Goal: Information Seeking & Learning: Learn about a topic

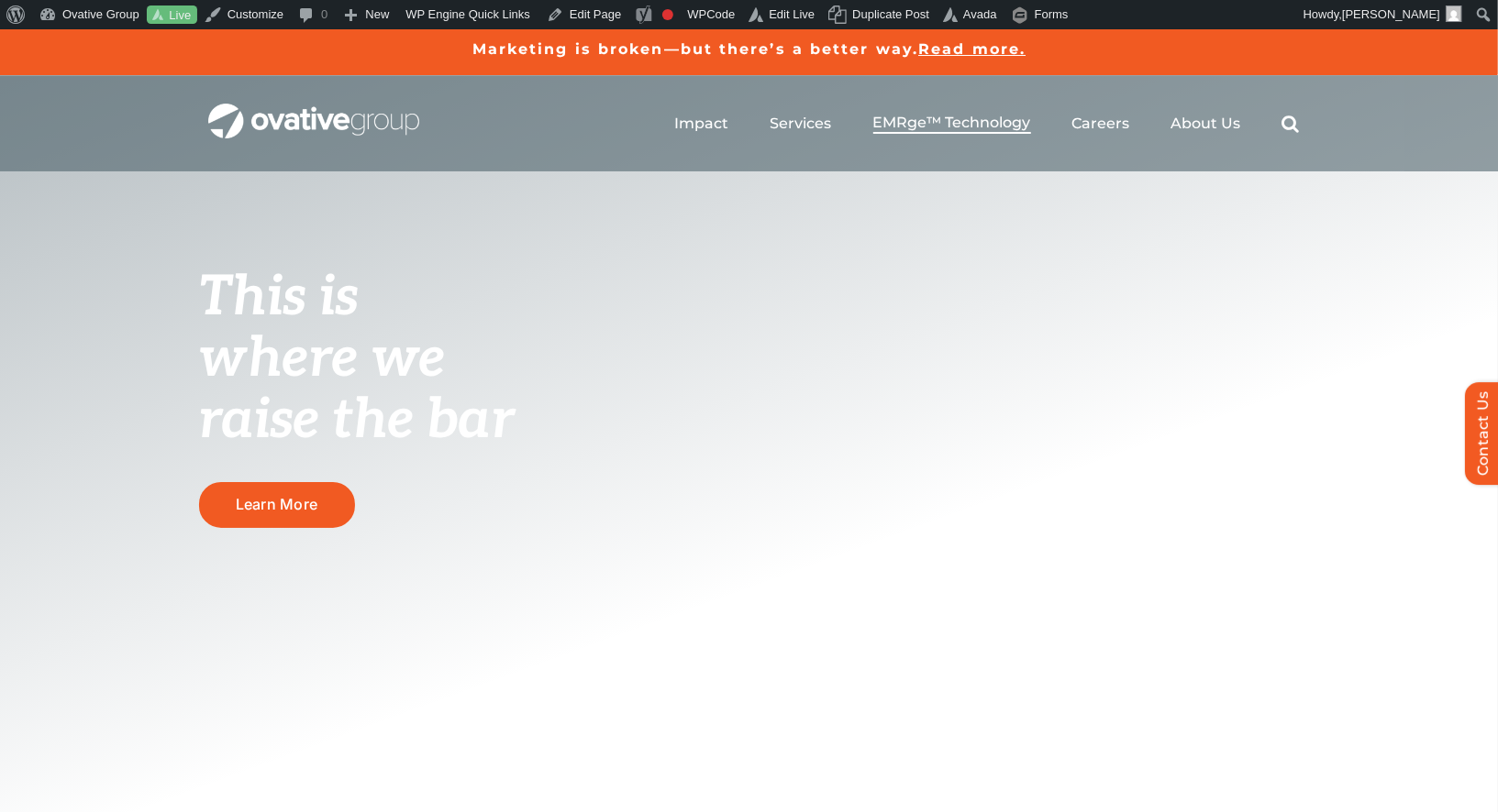
click at [1004, 124] on span "EMRge™ Technology" at bounding box center [952, 123] width 158 height 18
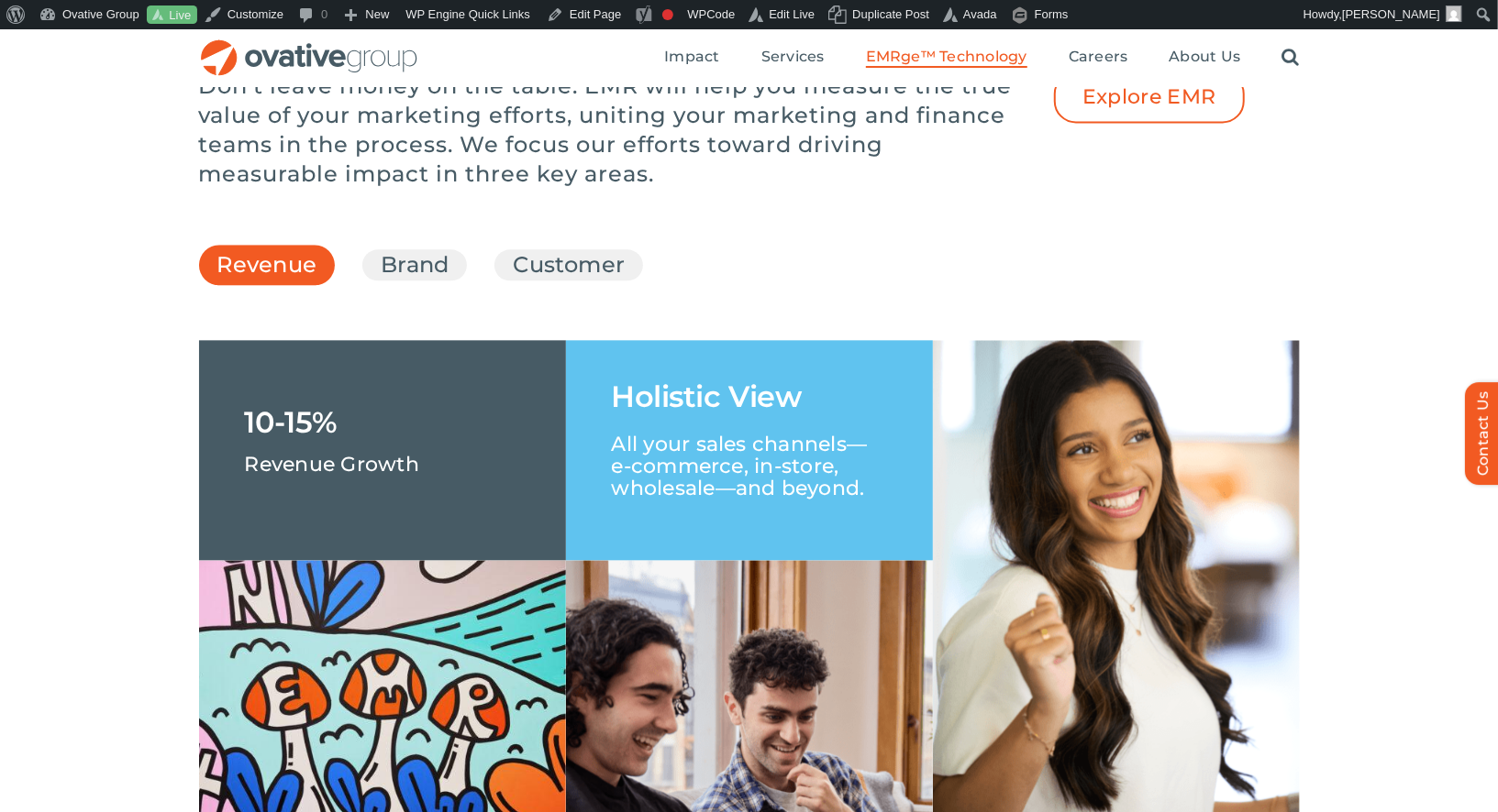
scroll to position [2611, 0]
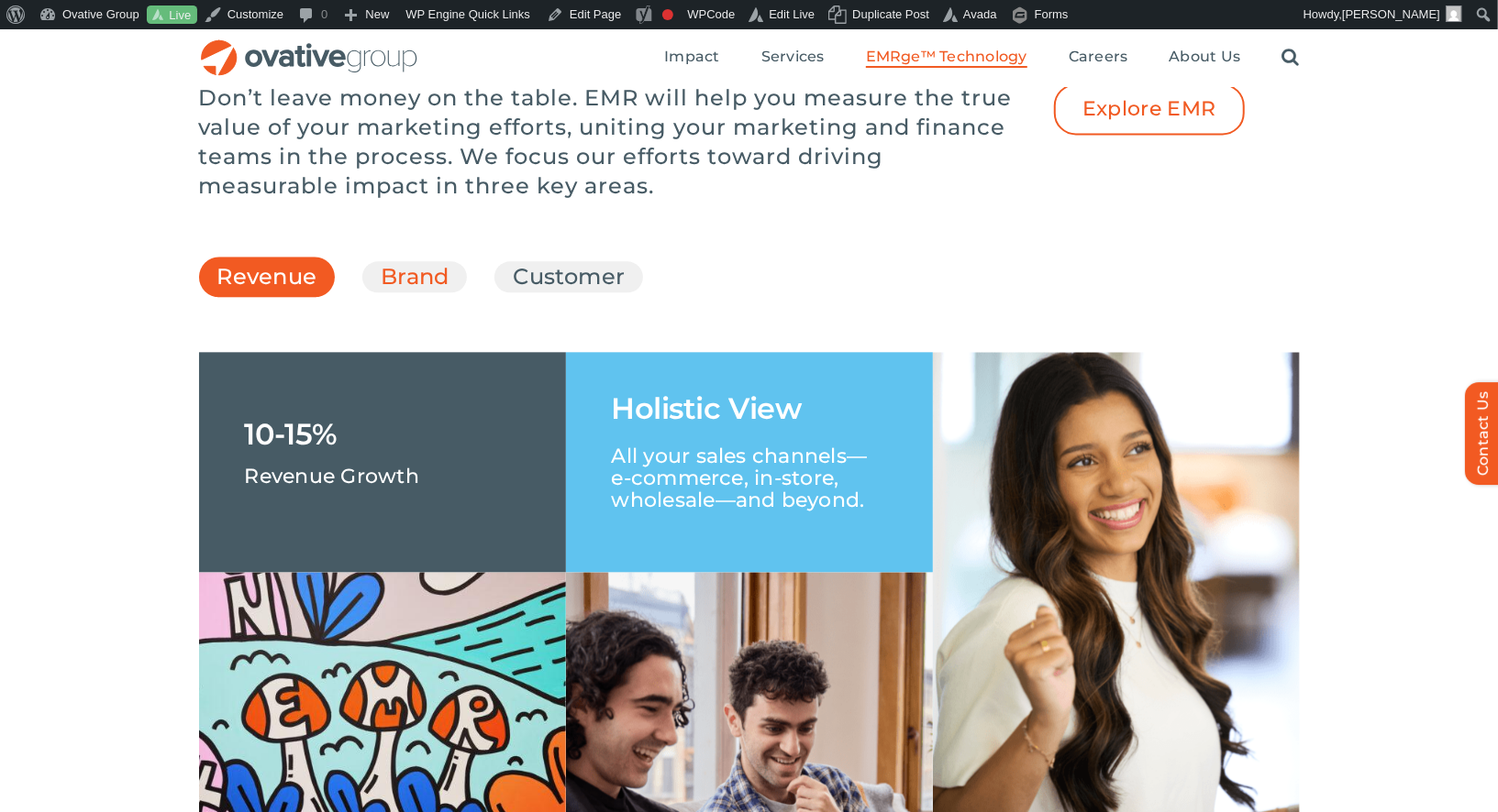
click at [435, 293] on link "Brand" at bounding box center [414, 277] width 68 height 31
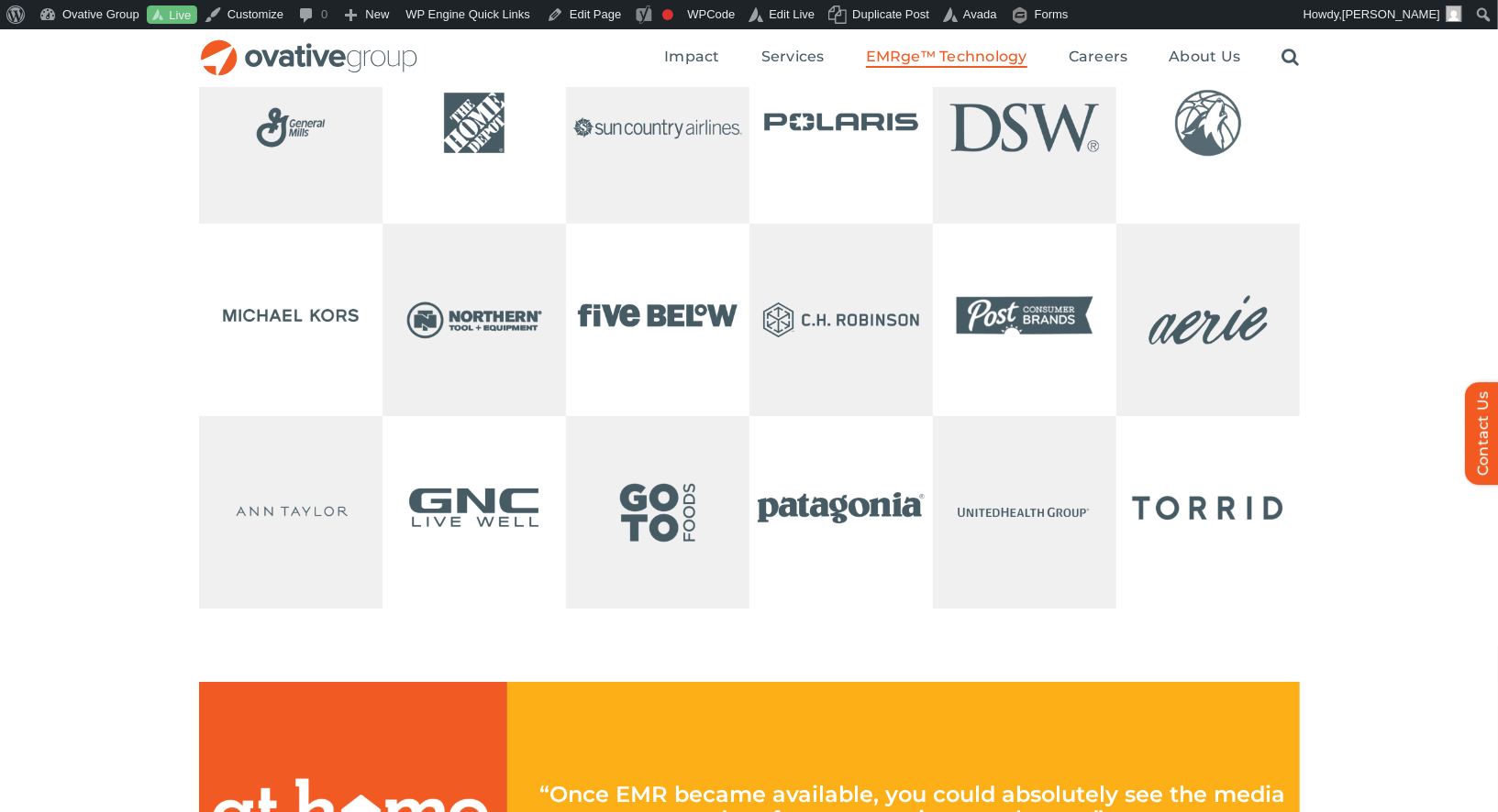
scroll to position [4011, 0]
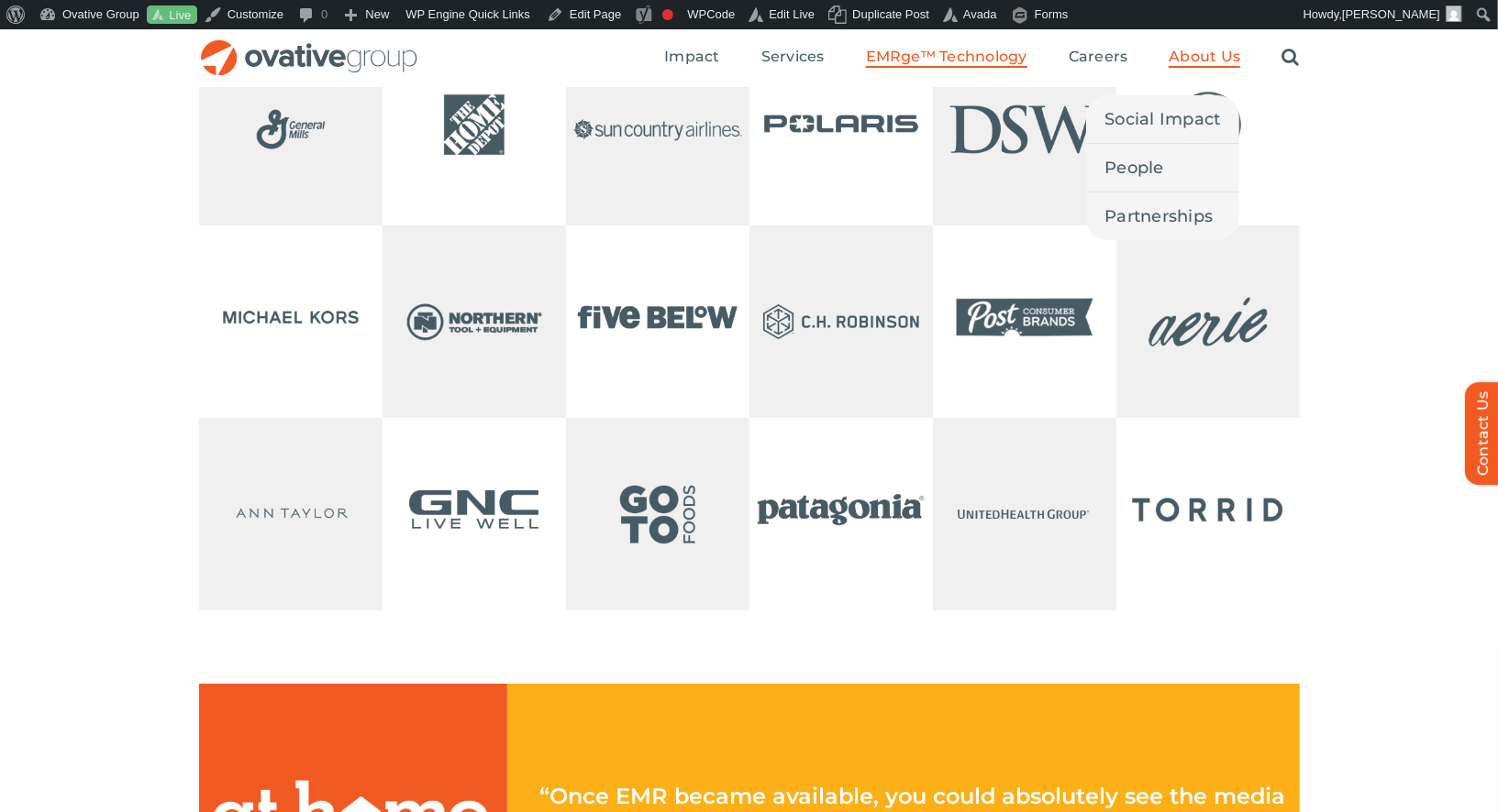
click at [1174, 59] on span "About Us" at bounding box center [1204, 57] width 72 height 18
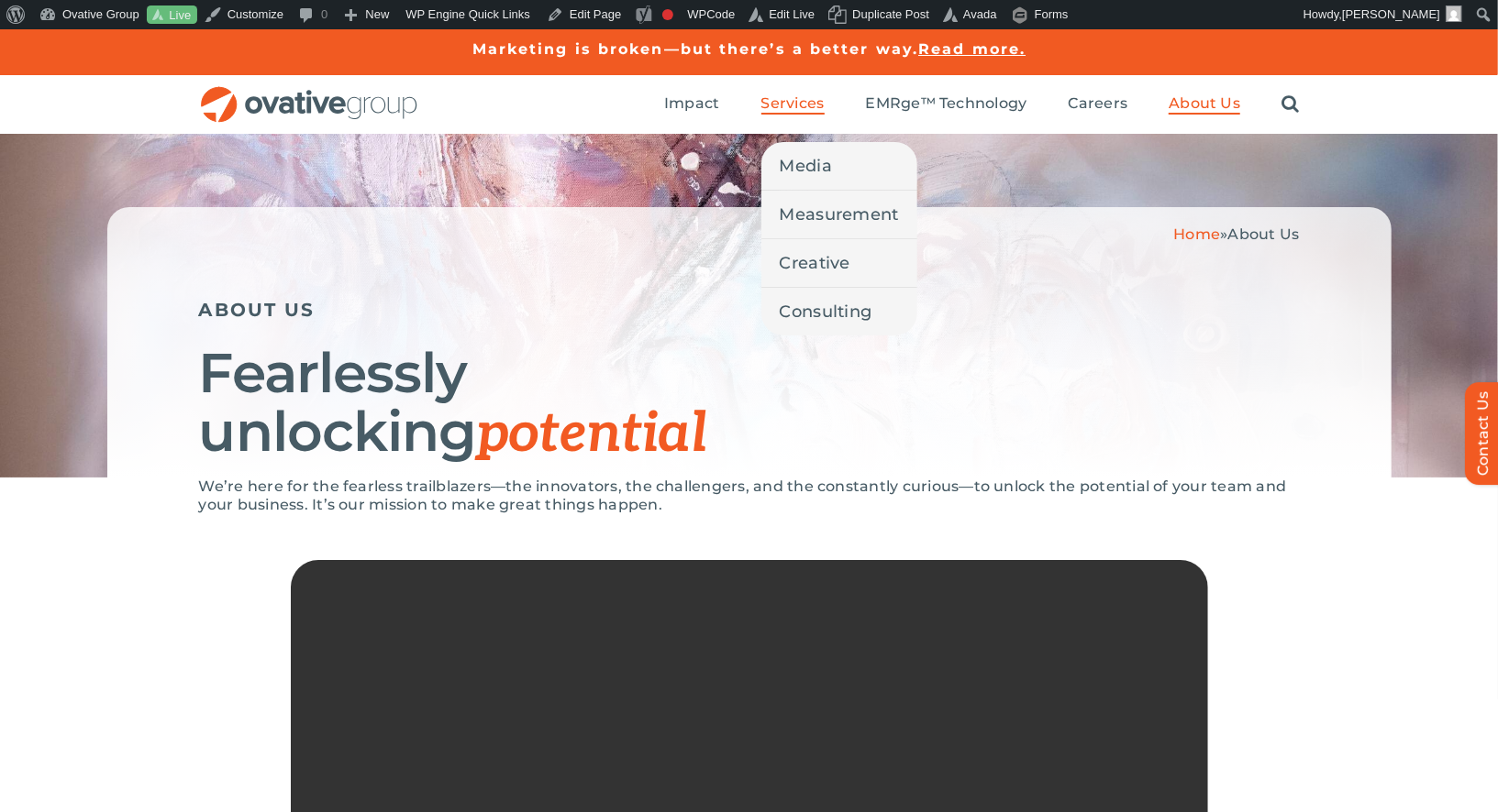
click at [784, 98] on span "Services" at bounding box center [793, 103] width 64 height 18
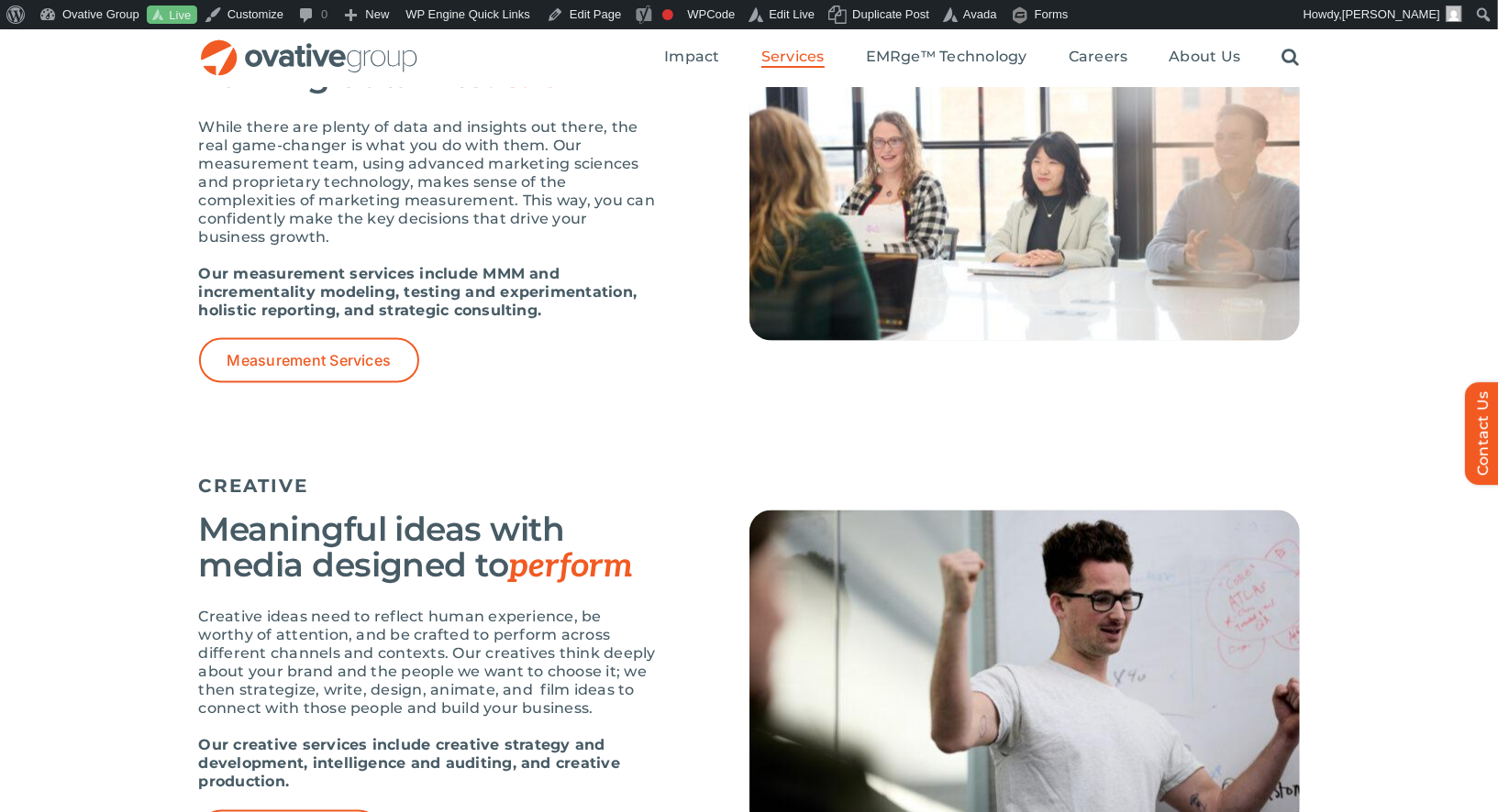
scroll to position [1519, 0]
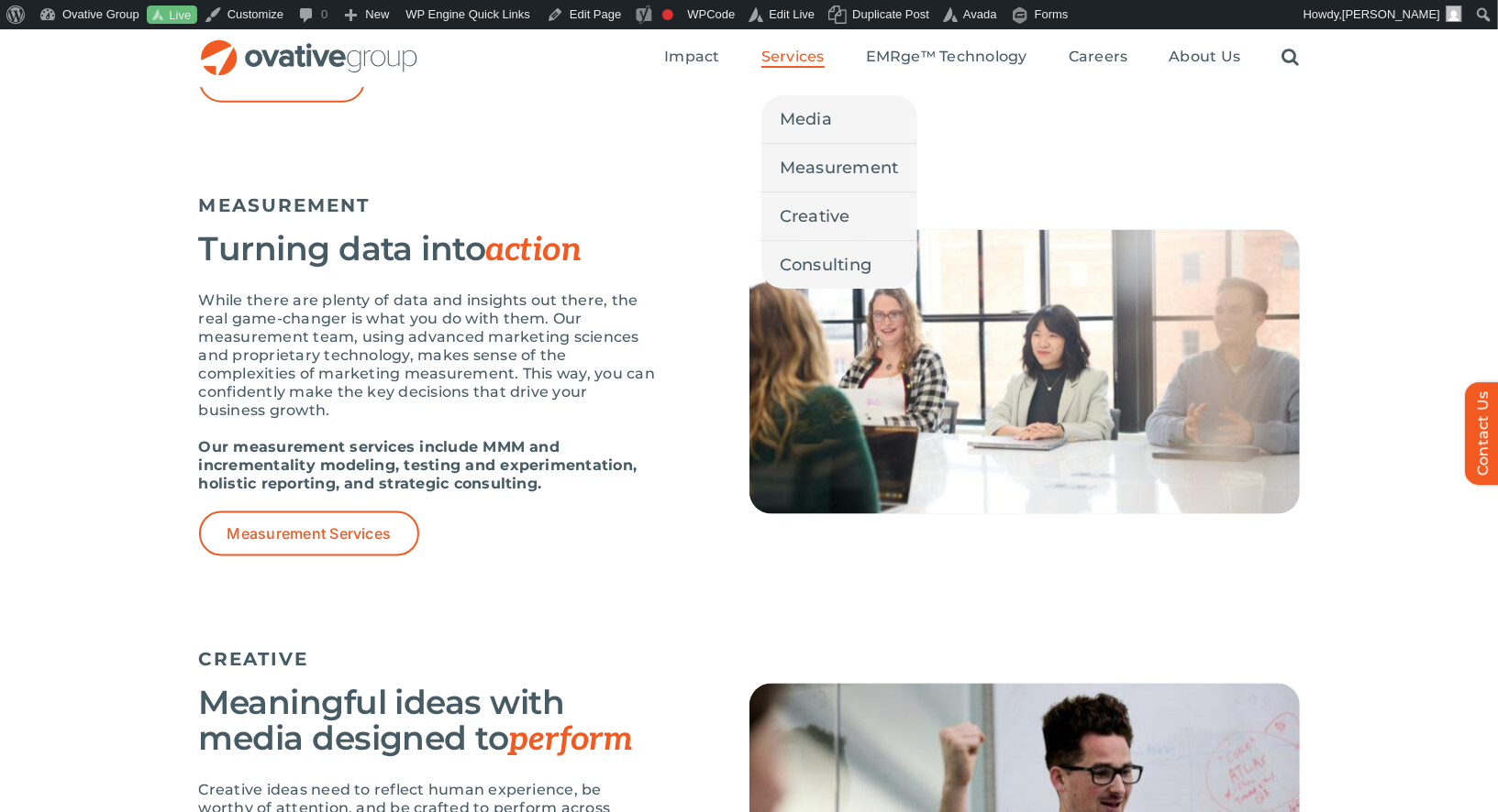
click at [797, 66] on link "Services" at bounding box center [793, 58] width 64 height 20
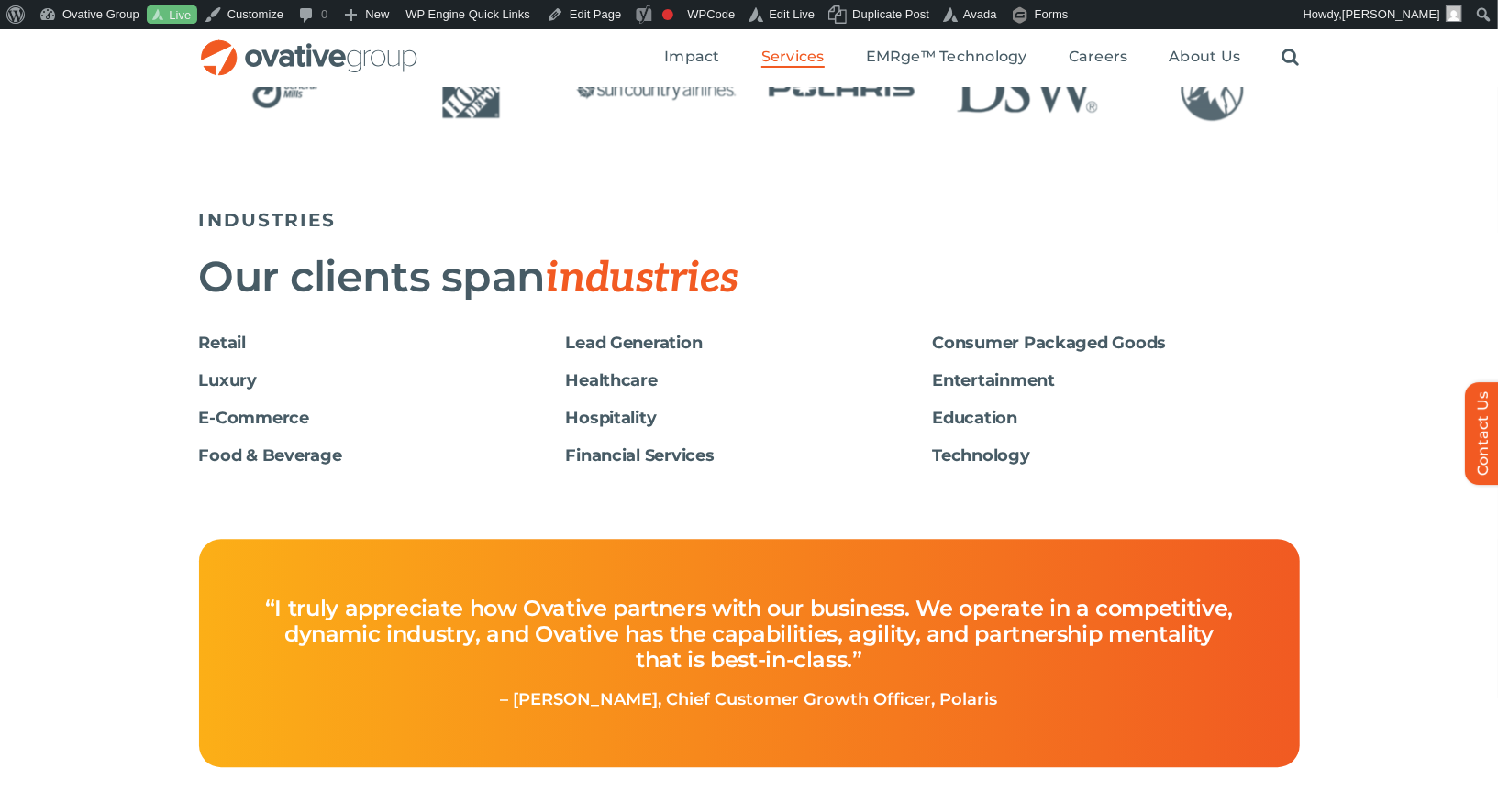
scroll to position [2908, 0]
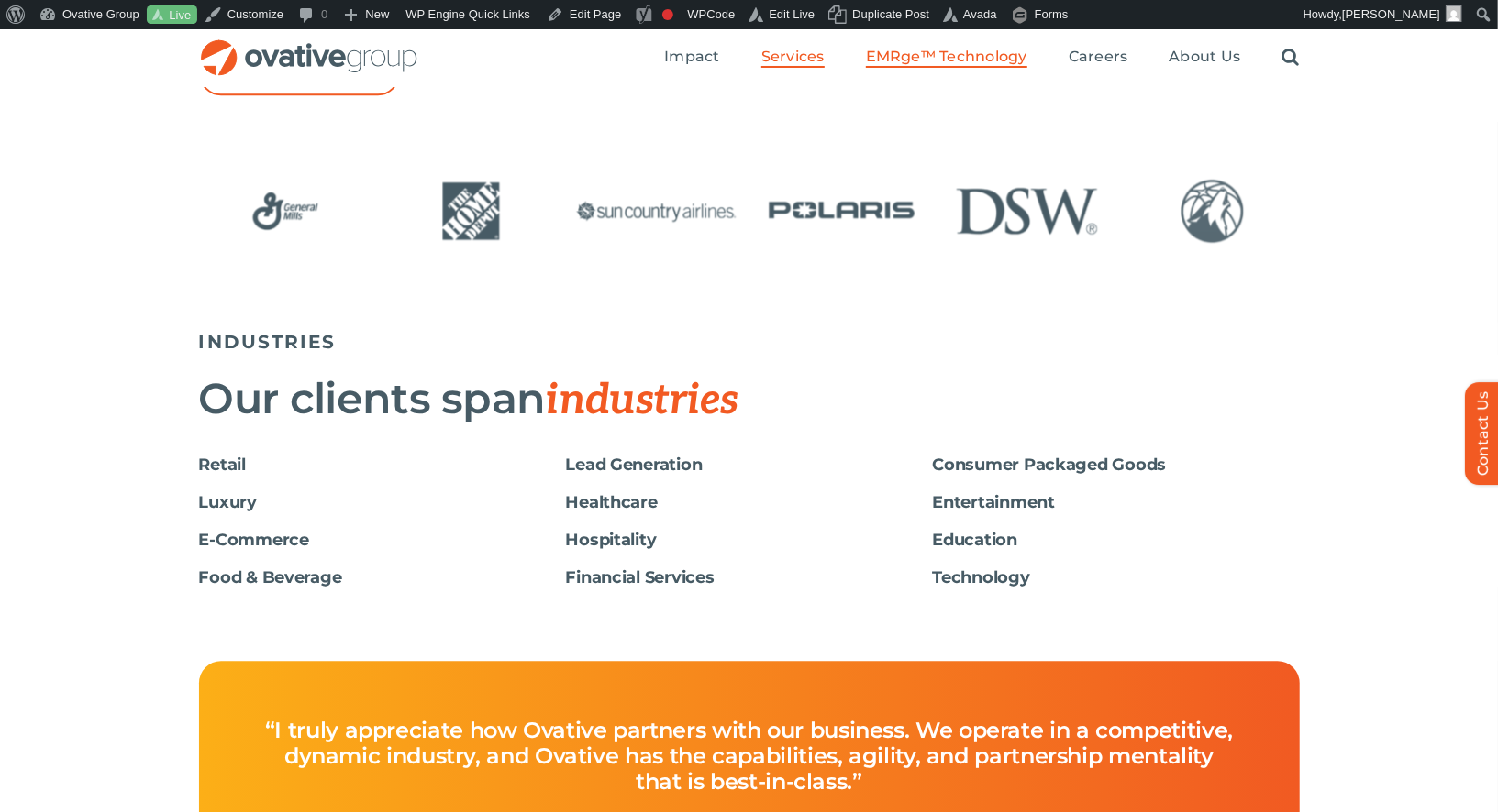
click at [936, 50] on span "EMRge™ Technology" at bounding box center [946, 57] width 162 height 18
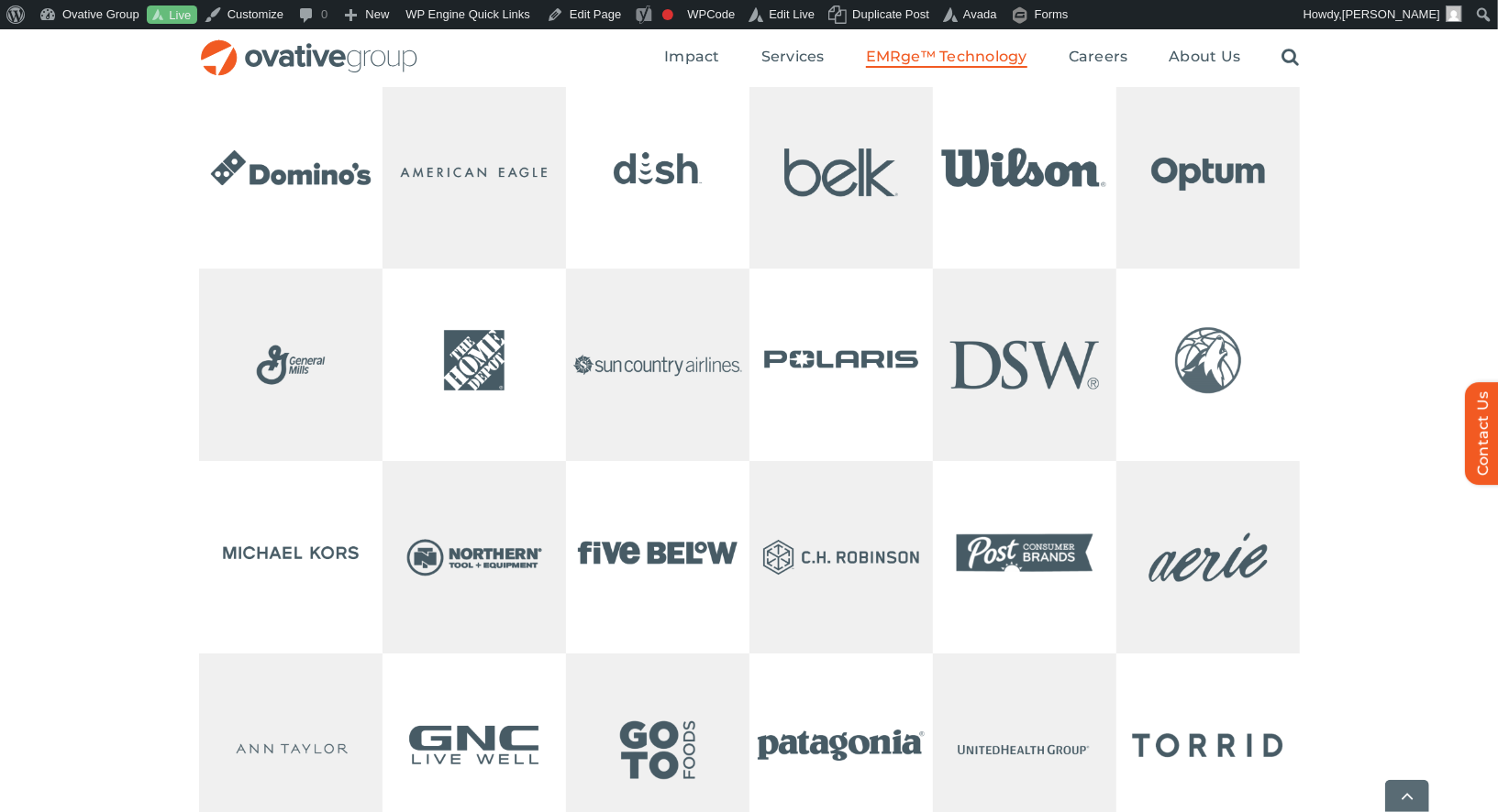
scroll to position [4305, 0]
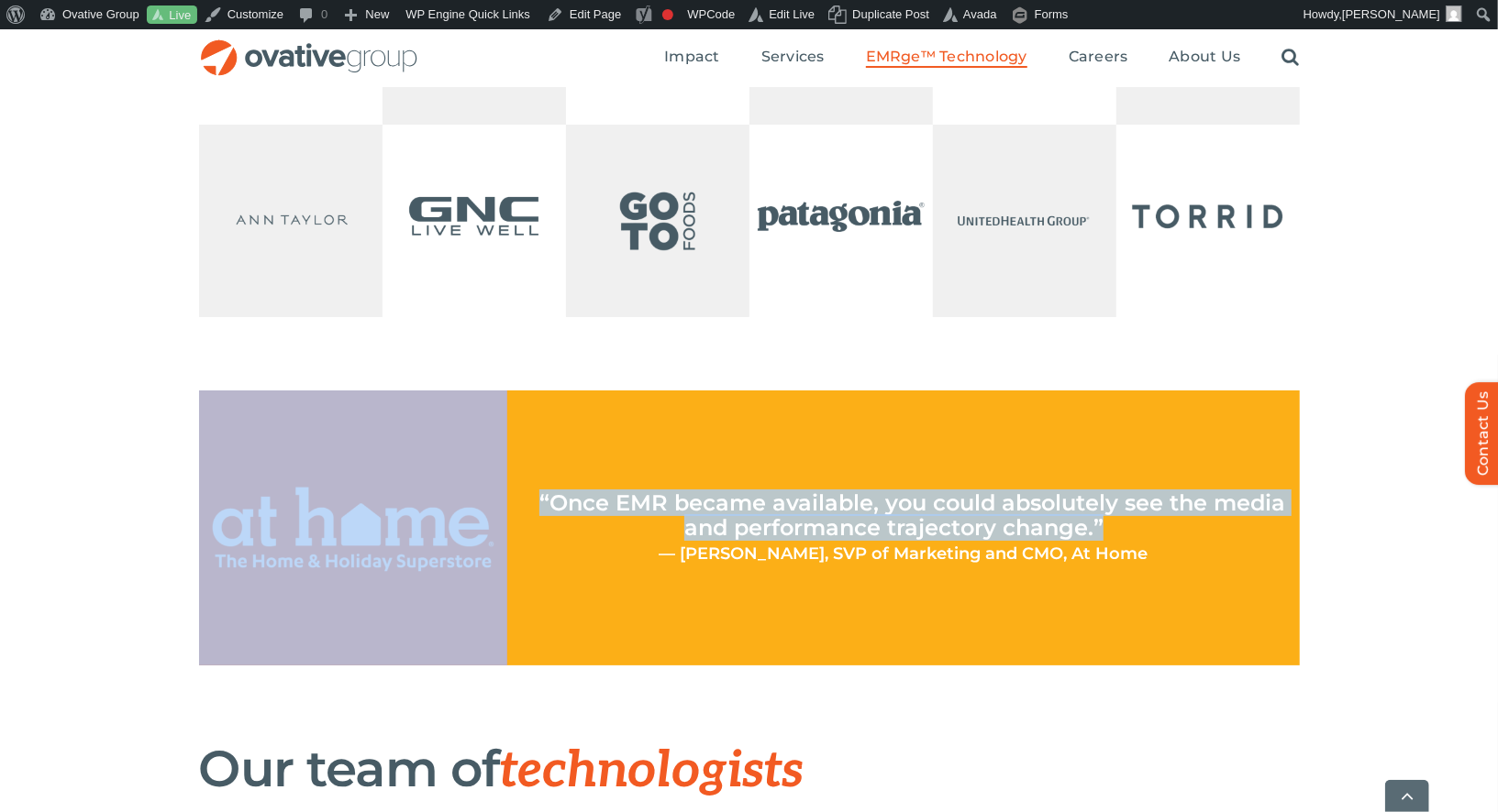
drag, startPoint x: 1117, startPoint y: 579, endPoint x: 500, endPoint y: 541, distance: 618.2
click at [500, 542] on div "“Once EMR became available, you could absolutely see the media and performance …" at bounding box center [749, 528] width 1100 height 275
copy div "“Once EMR became available, you could absolutely see the media and performance …"
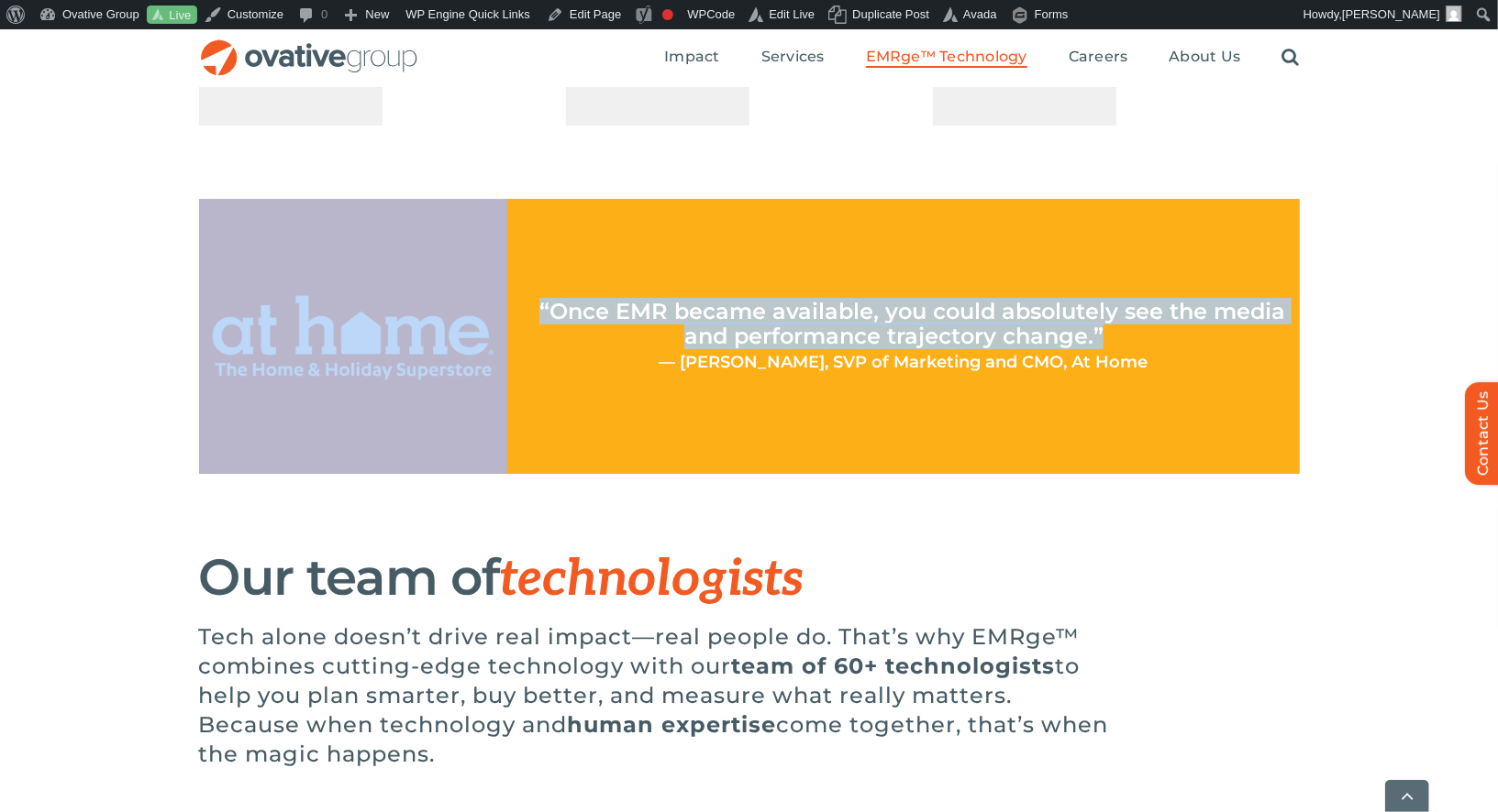
scroll to position [5078, 0]
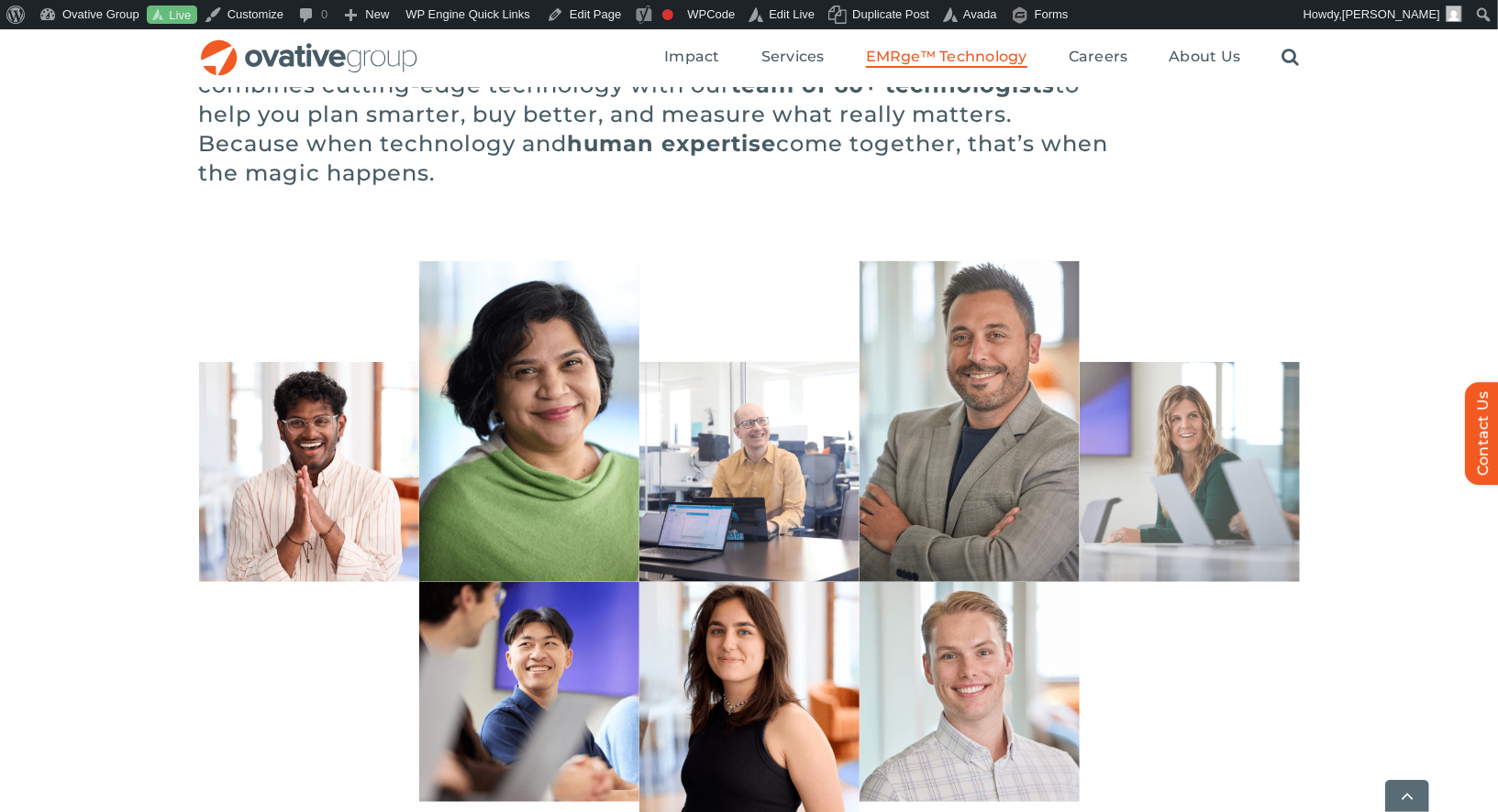
click at [324, 181] on p "Tech alone doesn’t drive real impact—real people do. That’s why EMRge™ combines…" at bounding box center [658, 114] width 917 height 147
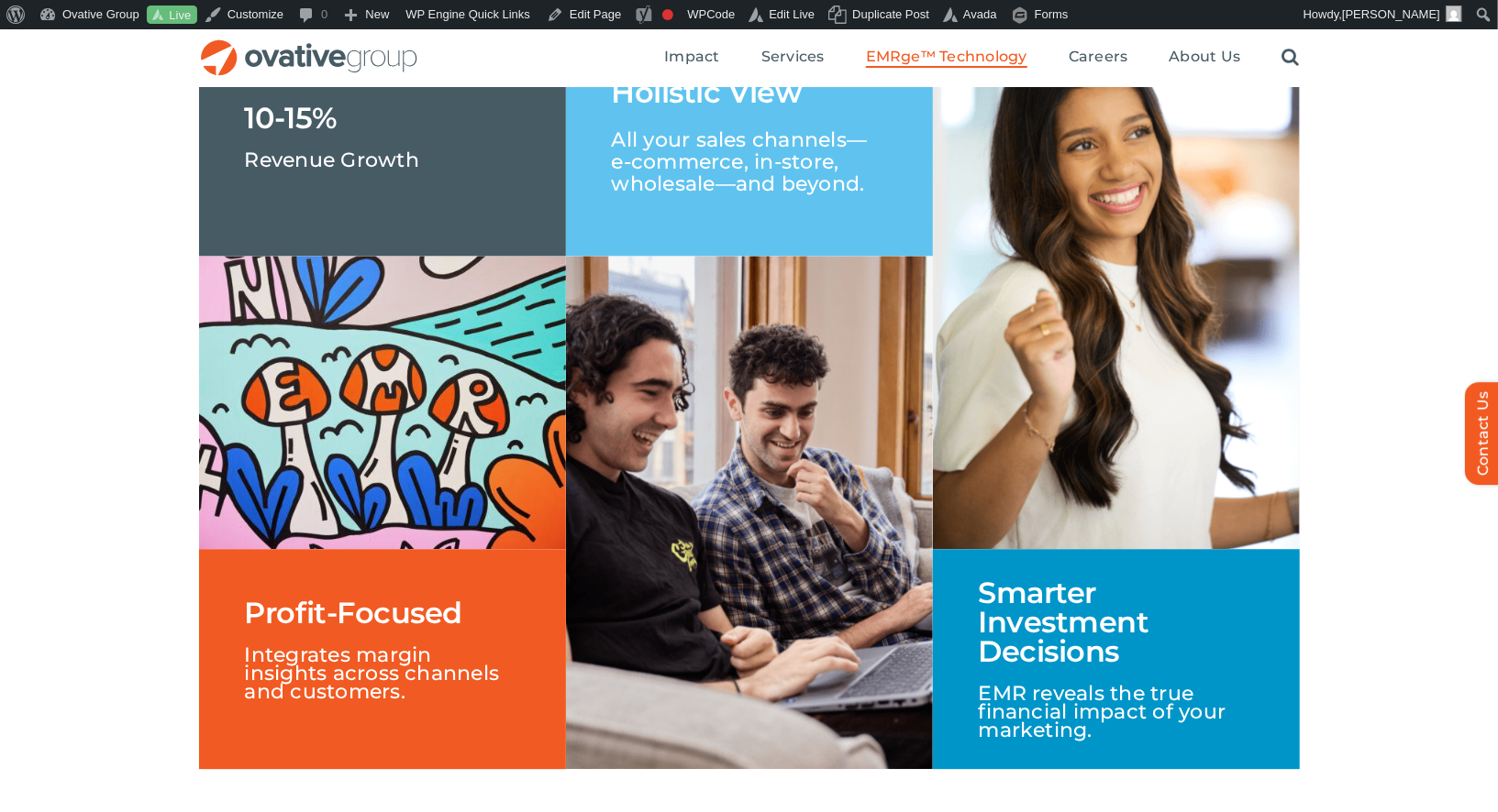
scroll to position [2371, 0]
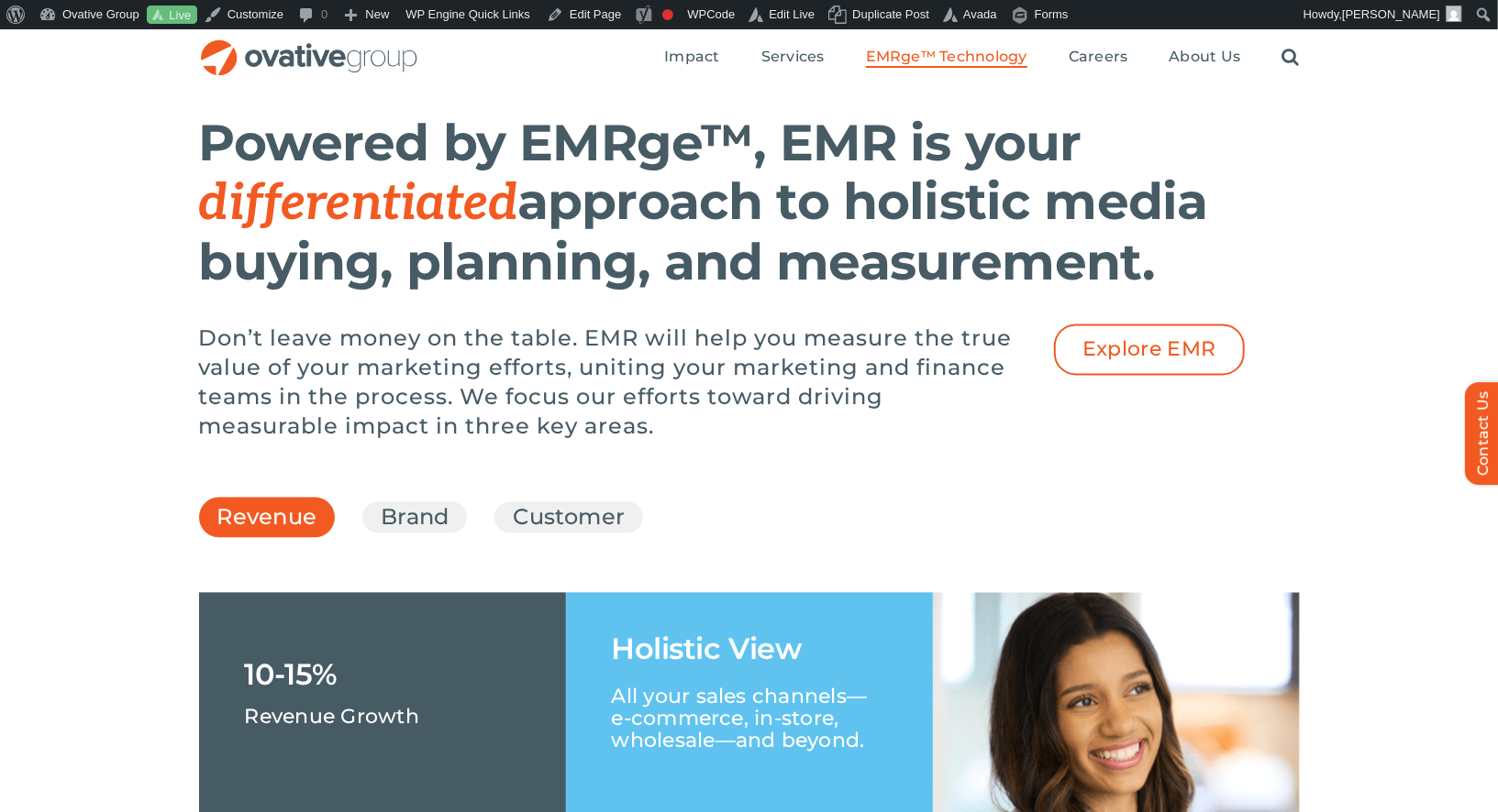
click at [416, 542] on ul "Revenue Brand Customer" at bounding box center [749, 518] width 1100 height 50
click at [416, 532] on link "Brand" at bounding box center [414, 518] width 68 height 31
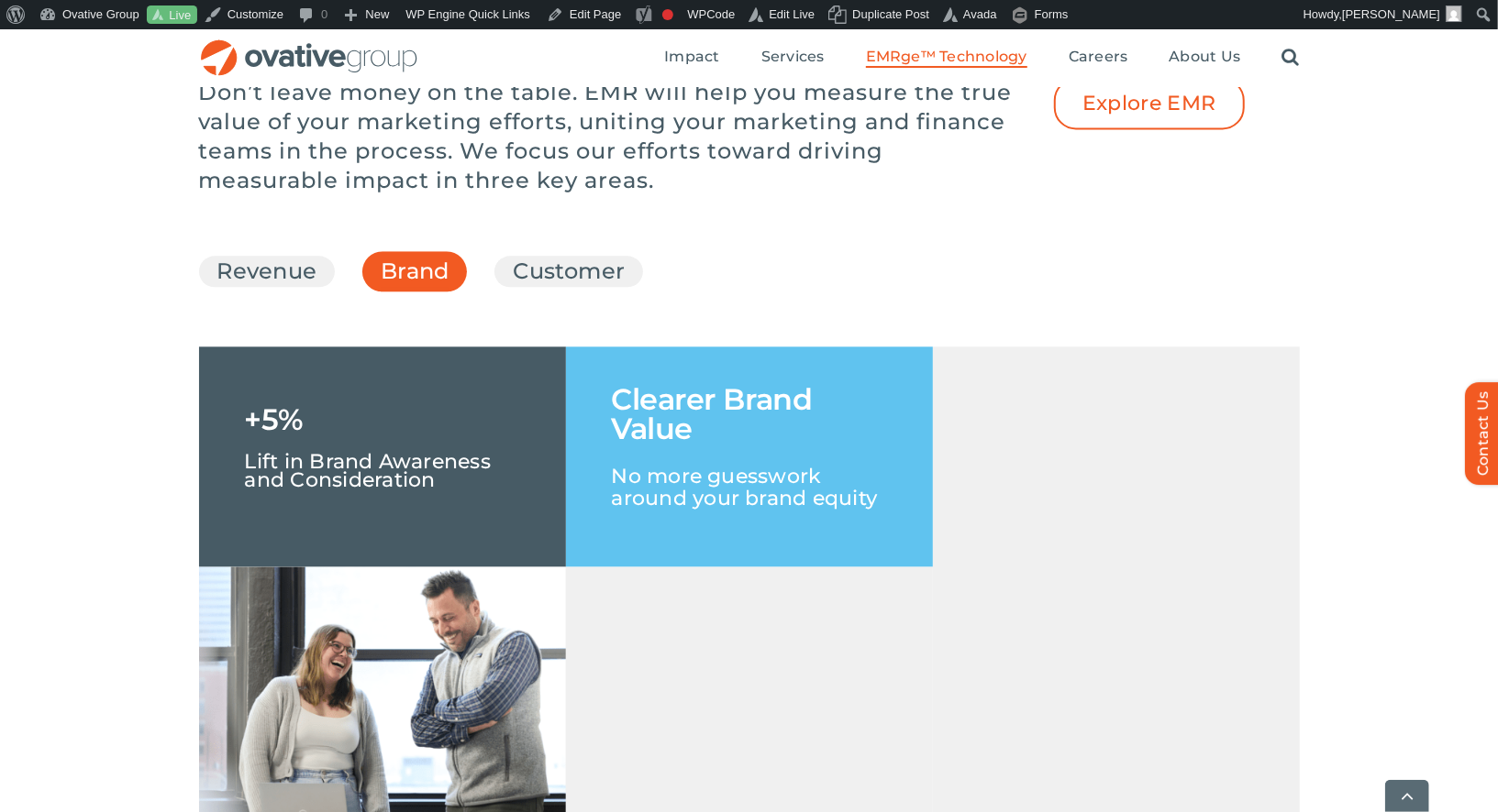
scroll to position [2618, 0]
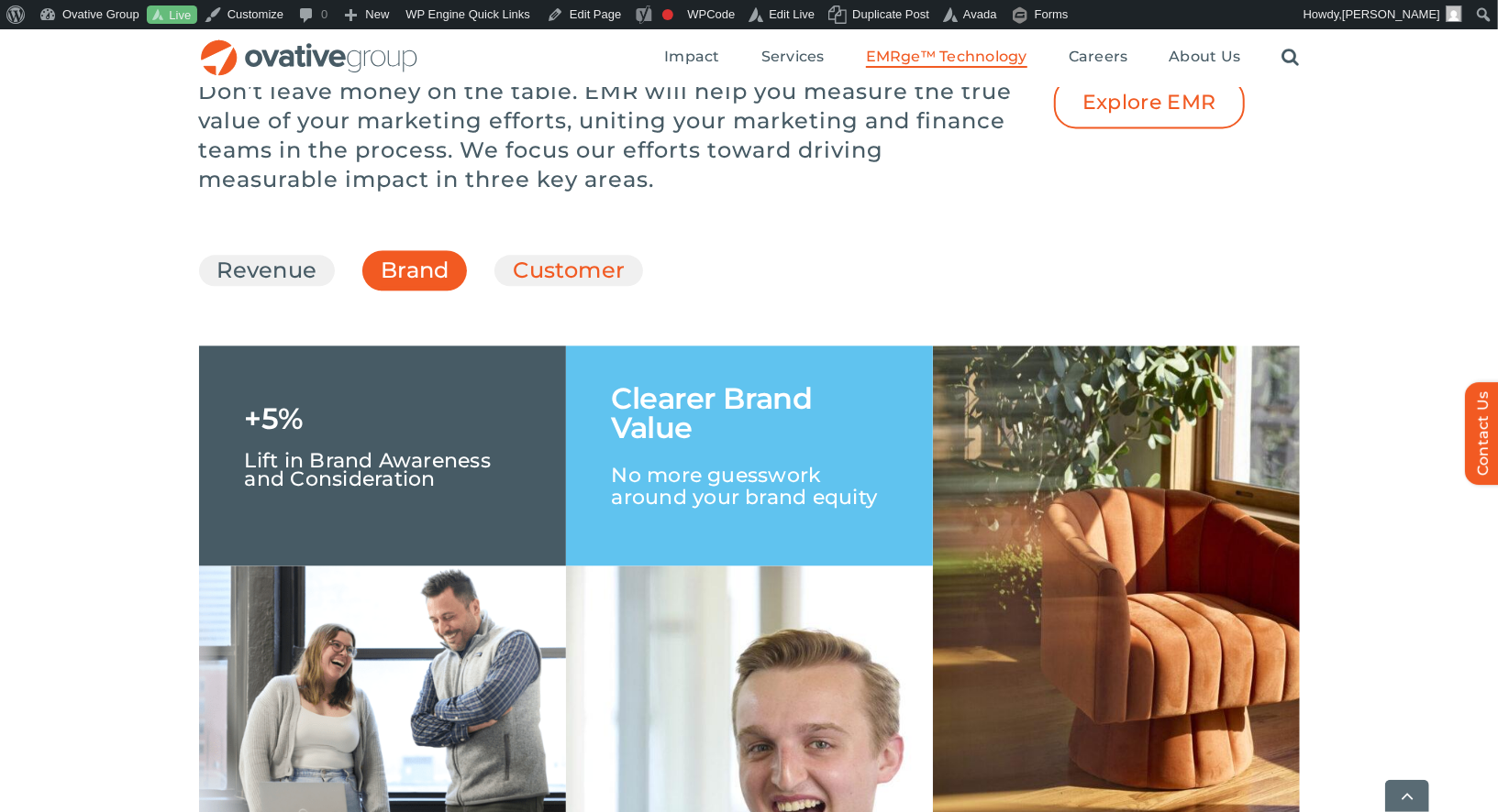
click at [568, 286] on link "Customer" at bounding box center [568, 270] width 112 height 31
